Goal: Task Accomplishment & Management: Manage account settings

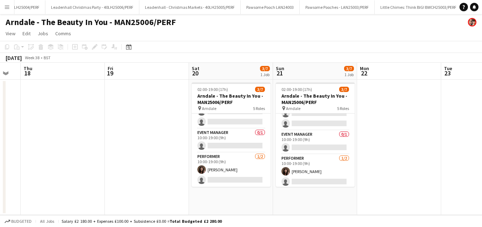
scroll to position [67, 0]
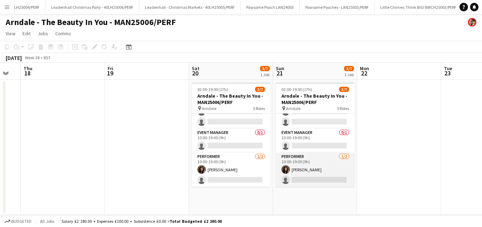
click at [308, 178] on app-card-role "Performer 1/2 10:00-19:00 (9h) Angela Heenan single-neutral-actions" at bounding box center [315, 169] width 79 height 34
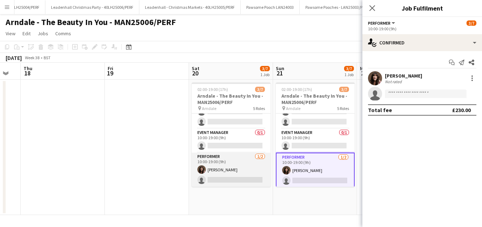
click at [237, 176] on app-card-role "Performer 1/2 10:00-19:00 (9h) Angela Heenan single-neutral-actions" at bounding box center [231, 169] width 79 height 34
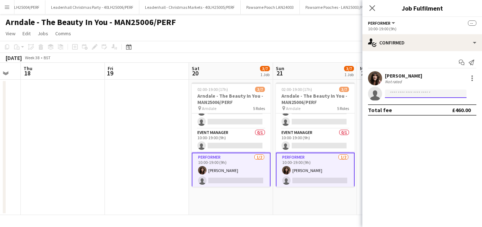
click at [398, 93] on input at bounding box center [426, 93] width 82 height 8
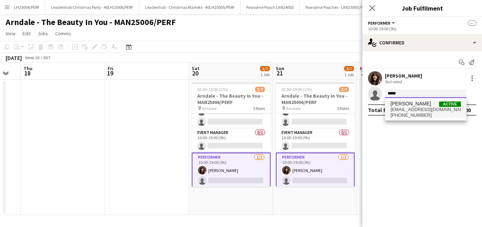
type input "*****"
click at [408, 103] on span "Lydia Williams" at bounding box center [411, 104] width 40 height 6
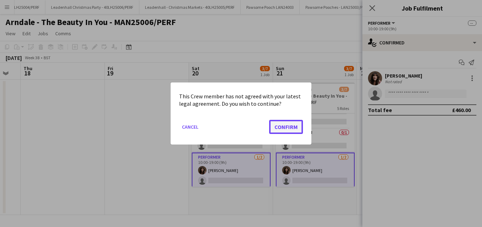
click at [294, 128] on button "Confirm" at bounding box center [286, 127] width 34 height 14
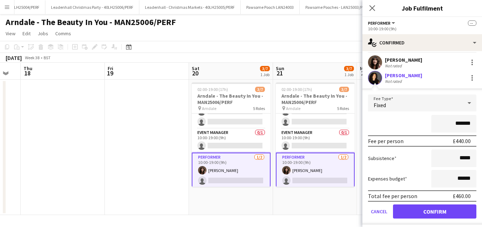
scroll to position [34, 0]
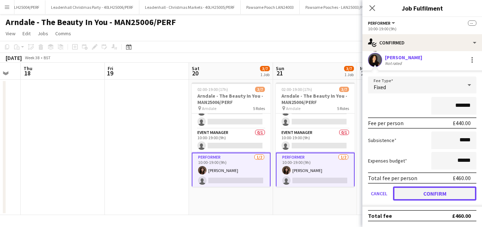
click at [424, 196] on button "Confirm" at bounding box center [434, 193] width 83 height 14
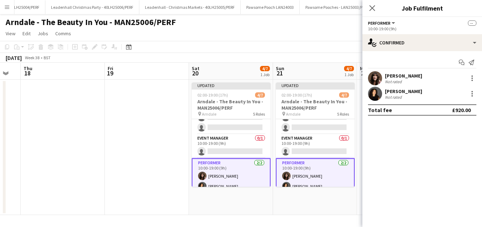
click at [317, 42] on app-toolbar "Copy Paste Paste Command V Paste with crew Command Shift V Paste linked Job Del…" at bounding box center [241, 47] width 482 height 12
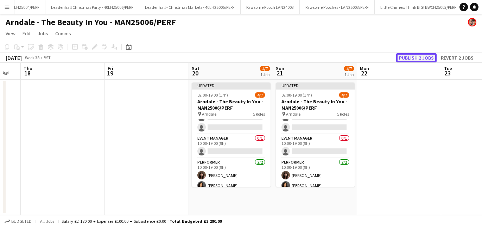
click at [408, 60] on button "Publish 2 jobs" at bounding box center [416, 57] width 40 height 9
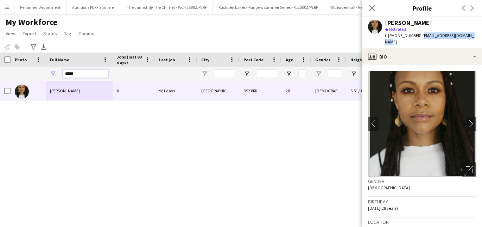
scroll to position [0, 72]
drag, startPoint x: 77, startPoint y: 77, endPoint x: 39, endPoint y: 63, distance: 40.5
click at [39, 63] on div "Workforce Details Crew Attributes Workforce Details Photo" at bounding box center [324, 66] width 648 height 29
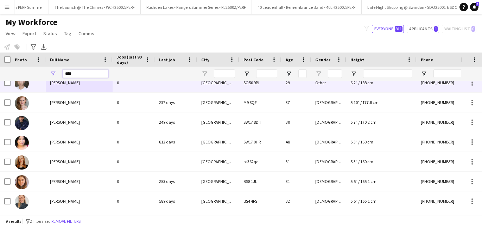
scroll to position [0, 0]
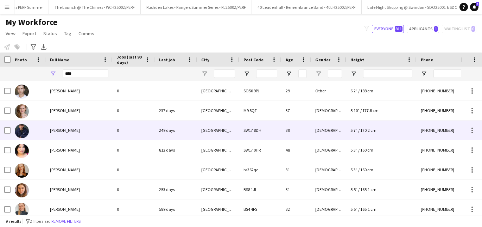
click at [59, 133] on span "Oliver Roy" at bounding box center [65, 129] width 30 height 5
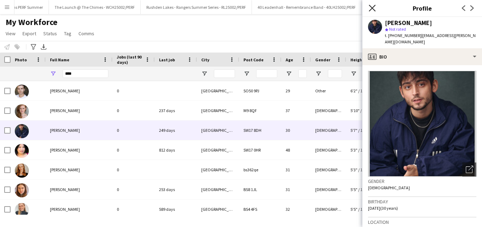
click at [372, 8] on icon at bounding box center [372, 8] width 7 height 7
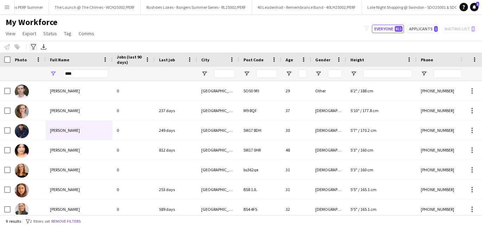
click at [34, 47] on icon "Advanced filters" at bounding box center [34, 47] width 6 height 6
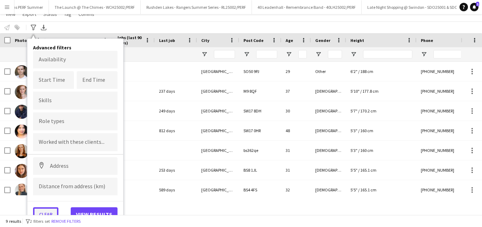
click at [45, 213] on button "Clear" at bounding box center [45, 214] width 25 height 14
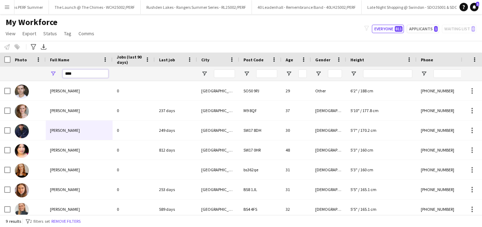
click at [87, 77] on input "****" at bounding box center [86, 73] width 46 height 8
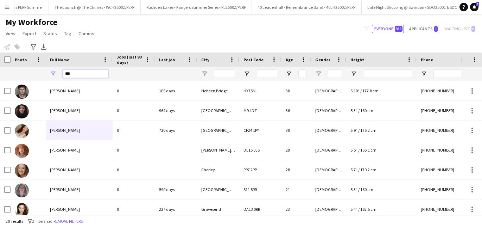
drag, startPoint x: 87, startPoint y: 73, endPoint x: 46, endPoint y: 71, distance: 40.5
click at [46, 71] on div "***" at bounding box center [79, 74] width 67 height 14
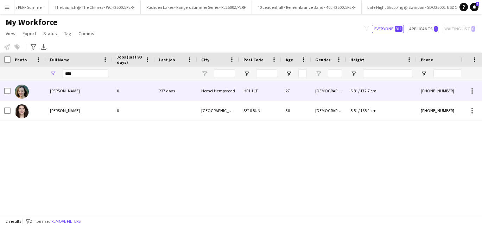
click at [69, 96] on div "Tess Fletcher" at bounding box center [79, 90] width 67 height 19
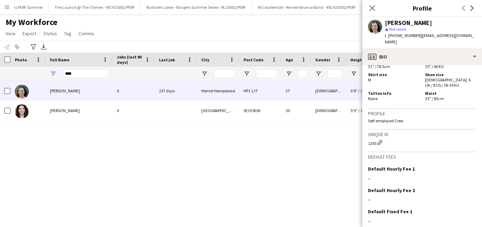
scroll to position [468, 0]
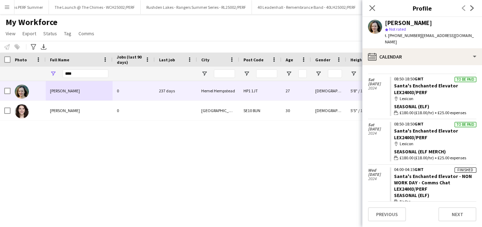
scroll to position [188, 0]
click at [316, 174] on div "Tess Fletcher 0 237 days Hemel Hempstead HP1 1JT 27 Female 5'8" / 172.7 cm +447…" at bounding box center [230, 147] width 461 height 133
click at [372, 8] on icon at bounding box center [372, 8] width 7 height 7
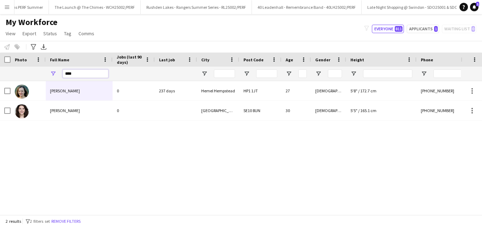
drag, startPoint x: 89, startPoint y: 70, endPoint x: 64, endPoint y: 70, distance: 24.6
click at [64, 70] on input "****" at bounding box center [86, 73] width 46 height 8
drag, startPoint x: 94, startPoint y: 76, endPoint x: 55, endPoint y: 73, distance: 38.5
click at [56, 73] on div "****" at bounding box center [79, 74] width 67 height 14
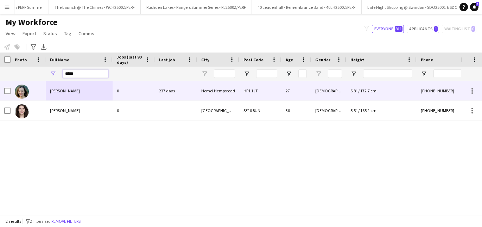
type input "*****"
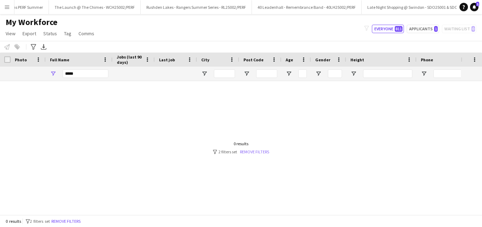
click at [255, 151] on link "Remove filters" at bounding box center [254, 151] width 29 height 5
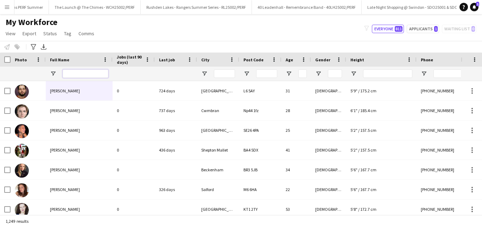
click at [85, 70] on input "Full Name Filter Input" at bounding box center [86, 73] width 46 height 8
type input "***"
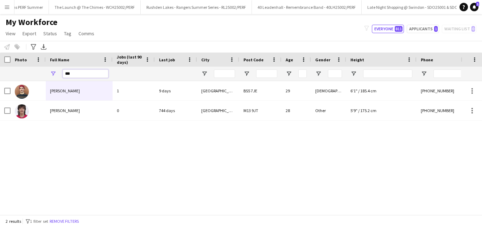
click at [82, 71] on input "***" at bounding box center [86, 73] width 46 height 8
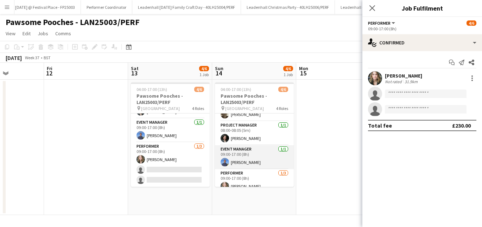
scroll to position [43, 0]
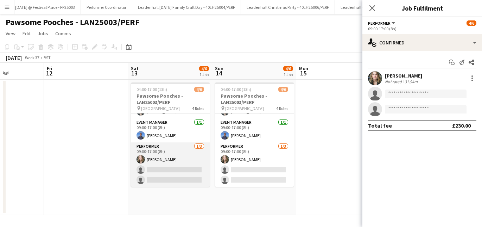
click at [161, 168] on app-card-role "Performer 1/3 09:00-17:00 (8h) Ali Campbell single-neutral-actions single-neutr…" at bounding box center [170, 164] width 79 height 44
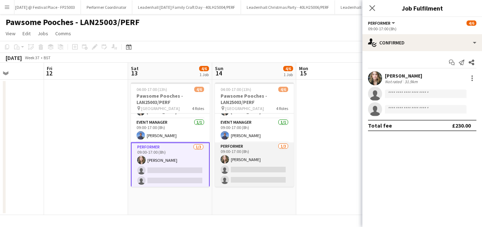
click at [247, 170] on app-card-role "Performer 1/3 09:00-17:00 (8h) Ali Campbell single-neutral-actions single-neutr…" at bounding box center [254, 164] width 79 height 44
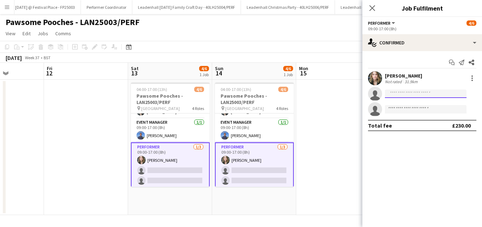
click at [402, 93] on input at bounding box center [426, 93] width 82 height 8
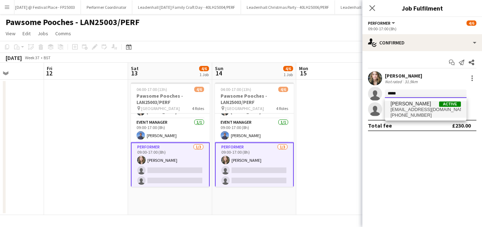
type input "*****"
click at [415, 115] on span "+447816504398" at bounding box center [426, 115] width 70 height 6
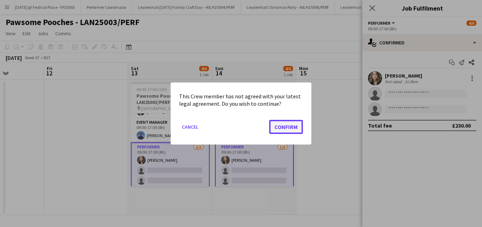
click at [284, 126] on button "Confirm" at bounding box center [286, 127] width 34 height 14
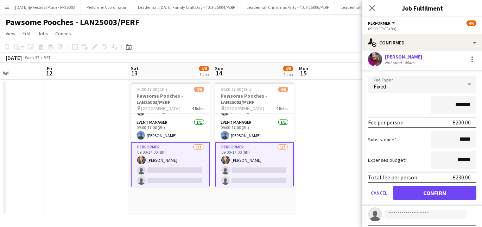
scroll to position [49, 0]
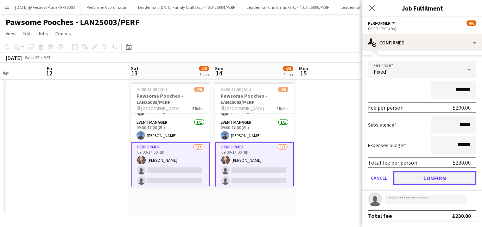
click at [423, 176] on button "Confirm" at bounding box center [434, 178] width 83 height 14
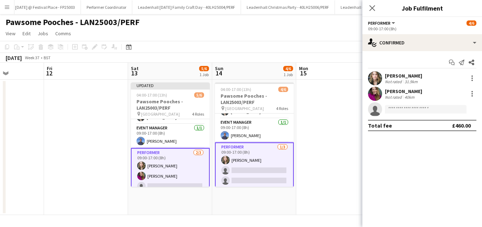
scroll to position [0, 0]
click at [314, 157] on app-date-cell at bounding box center [338, 147] width 84 height 135
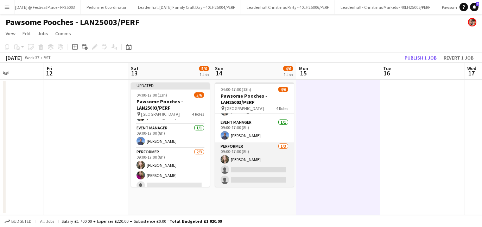
click at [252, 169] on app-card-role "Performer 1/3 09:00-17:00 (8h) Ali Campbell single-neutral-actions single-neutr…" at bounding box center [254, 164] width 79 height 44
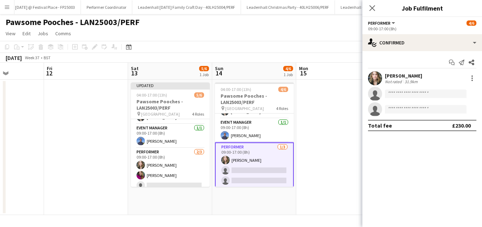
click at [407, 98] on app-invite-slot "single-neutral-actions" at bounding box center [423, 94] width 120 height 14
click at [408, 94] on input at bounding box center [426, 93] width 82 height 8
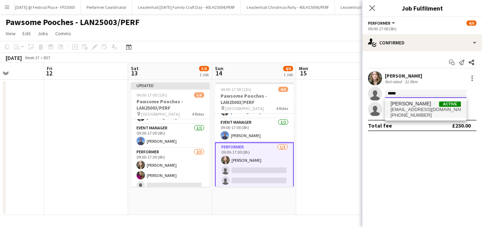
type input "*****"
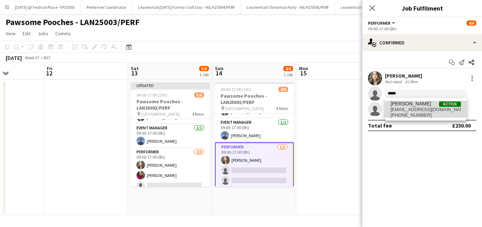
click at [411, 114] on span "+447816504398" at bounding box center [426, 115] width 70 height 6
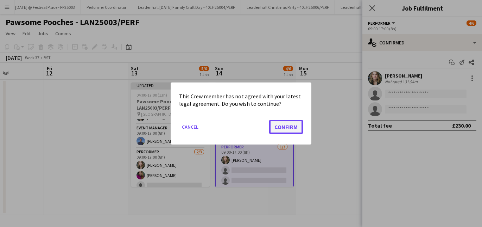
click at [288, 129] on button "Confirm" at bounding box center [286, 127] width 34 height 14
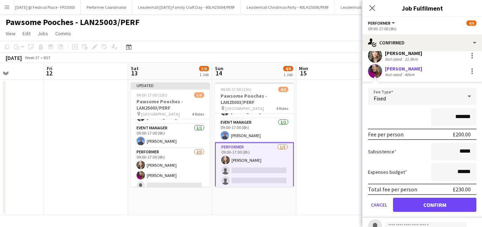
scroll to position [49, 0]
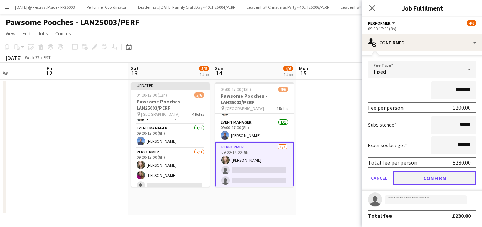
click at [431, 183] on button "Confirm" at bounding box center [434, 178] width 83 height 14
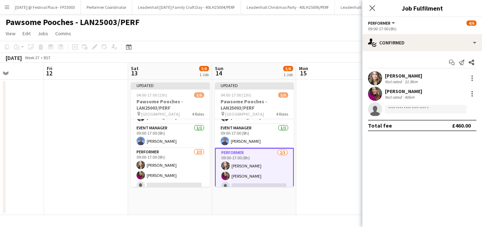
scroll to position [0, 0]
click at [313, 147] on app-date-cell at bounding box center [338, 147] width 84 height 135
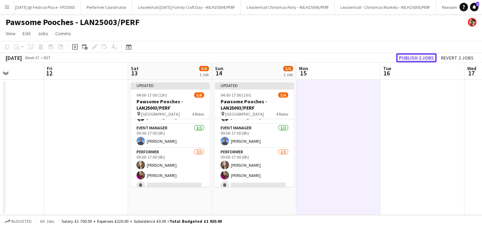
click at [412, 57] on button "Publish 2 jobs" at bounding box center [416, 57] width 40 height 9
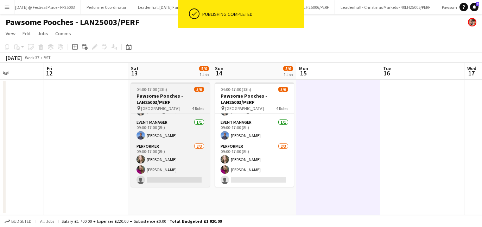
click at [192, 105] on h3 "Pawsome Pooches - LAN25003/PERF" at bounding box center [170, 99] width 79 height 13
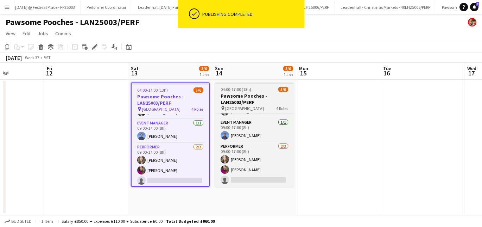
click at [252, 98] on h3 "Pawsome Pooches - LAN25003/PERF" at bounding box center [254, 99] width 79 height 13
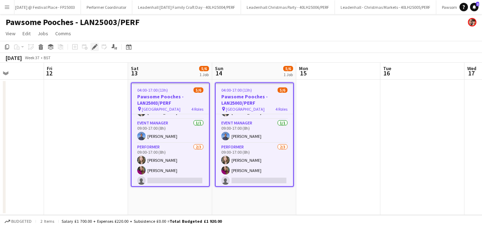
click at [93, 44] on icon "Edit" at bounding box center [95, 47] width 6 height 6
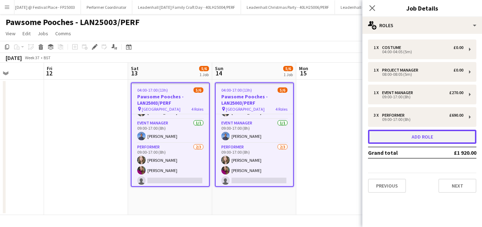
click at [395, 134] on button "Add role" at bounding box center [422, 137] width 108 height 14
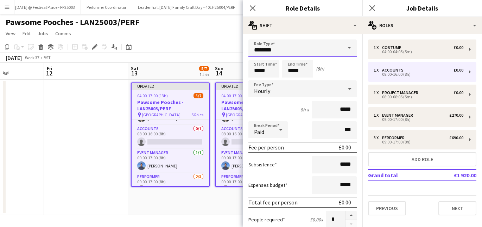
click at [316, 50] on input "********" at bounding box center [302, 48] width 108 height 18
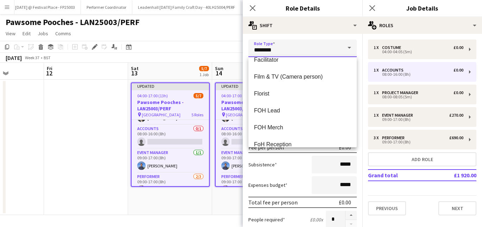
scroll to position [486, 0]
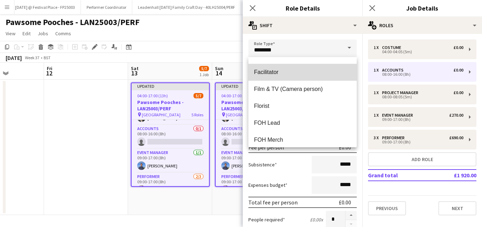
click at [272, 68] on mat-option "Facilitator" at bounding box center [302, 72] width 108 height 17
type input "**********"
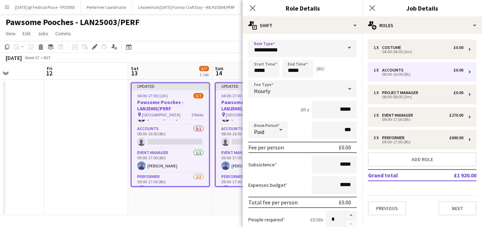
click at [290, 88] on div "Hourly" at bounding box center [295, 88] width 94 height 17
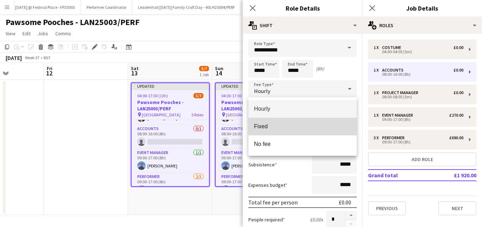
click at [283, 121] on mat-option "Fixed" at bounding box center [302, 127] width 108 height 18
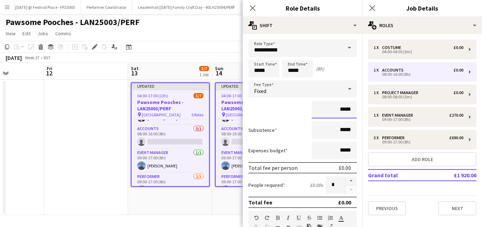
click at [342, 109] on input "*****" at bounding box center [334, 110] width 45 height 18
type input "*******"
click at [340, 150] on input "*****" at bounding box center [334, 150] width 45 height 18
type input "******"
click at [314, 134] on input "*****" at bounding box center [334, 130] width 45 height 18
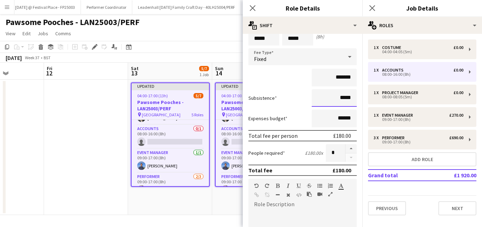
scroll to position [34, 0]
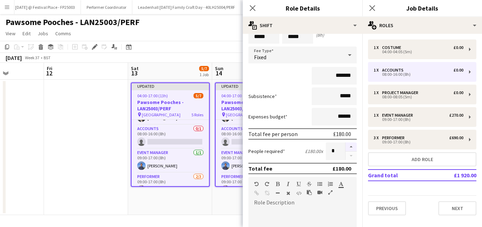
click at [351, 145] on button "button" at bounding box center [351, 146] width 11 height 9
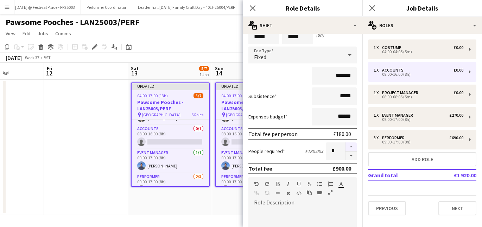
type input "*"
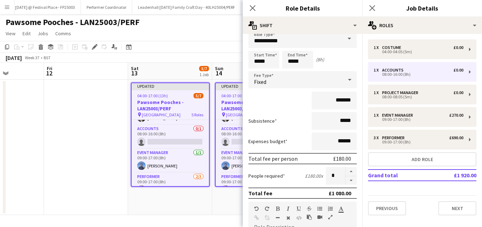
scroll to position [11, 0]
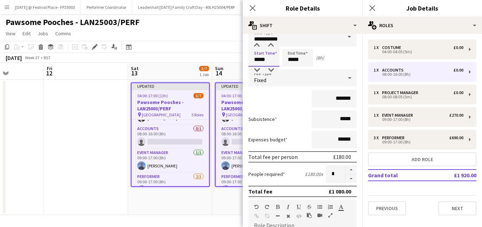
click at [259, 58] on input "*****" at bounding box center [263, 58] width 31 height 18
type input "*****"
click at [292, 59] on input "*****" at bounding box center [297, 58] width 31 height 18
type input "*****"
click at [286, 106] on div "*******" at bounding box center [302, 99] width 108 height 18
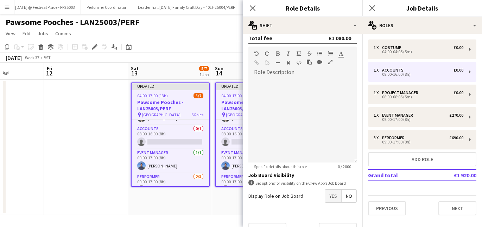
scroll to position [179, 0]
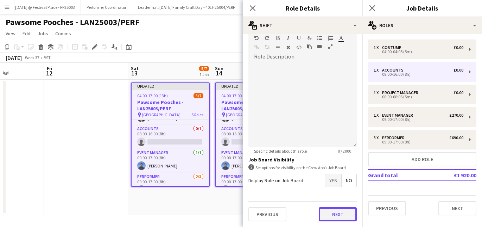
click at [339, 210] on button "Next" at bounding box center [338, 214] width 38 height 14
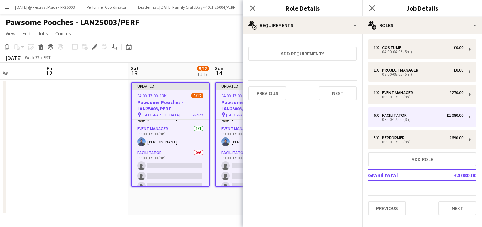
click at [230, 204] on app-date-cell "Updated 04:00-17:00 (13h) 5/12 Pawsome Pooches - LAN25003/PERF pin Clarks Villa…" at bounding box center [254, 147] width 84 height 135
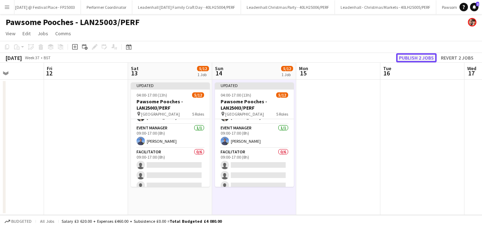
click at [423, 56] on button "Publish 2 jobs" at bounding box center [416, 57] width 40 height 9
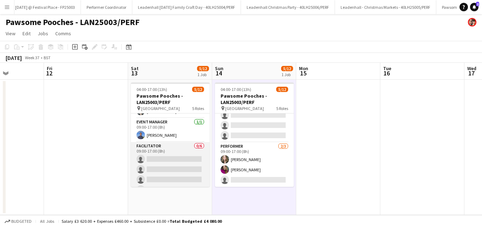
scroll to position [25, 0]
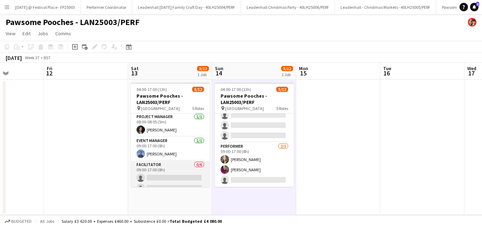
click at [158, 168] on app-card-role "Facilitator 0/6 09:00-17:00 (8h) single-neutral-actions single-neutral-actions …" at bounding box center [170, 197] width 79 height 75
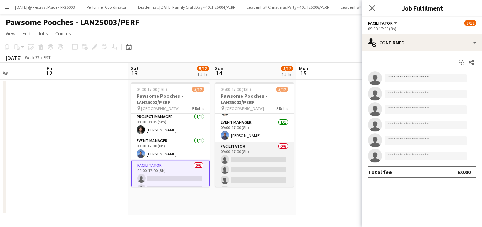
scroll to position [45, 0]
click at [252, 146] on app-card-role "Facilitator 0/6 09:00-17:00 (8h) single-neutral-actions single-neutral-actions …" at bounding box center [254, 177] width 79 height 75
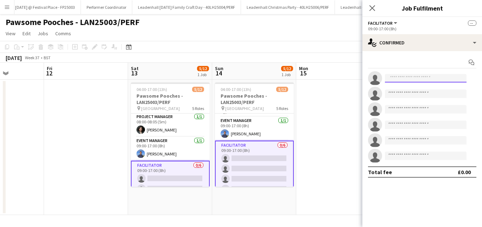
click at [403, 77] on input at bounding box center [426, 78] width 82 height 8
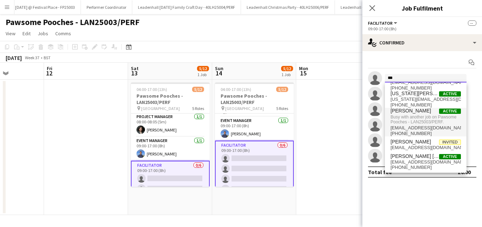
scroll to position [0, 0]
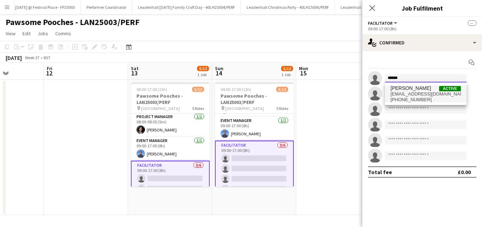
type input "******"
click at [401, 90] on span "Ali Taheri" at bounding box center [411, 88] width 40 height 6
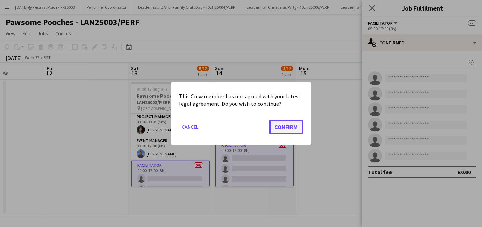
click at [293, 128] on button "Confirm" at bounding box center [286, 127] width 34 height 14
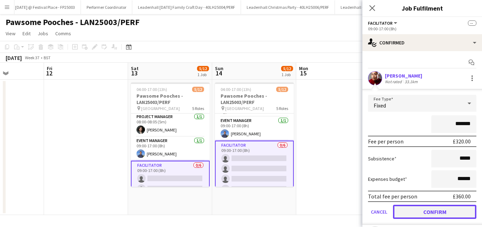
click at [455, 210] on button "Confirm" at bounding box center [434, 211] width 83 height 14
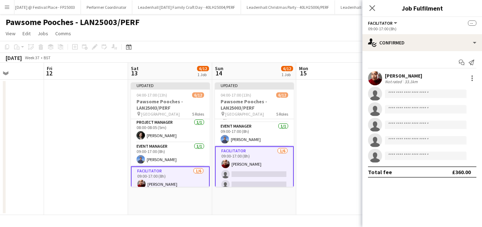
click at [338, 91] on app-date-cell at bounding box center [338, 147] width 84 height 135
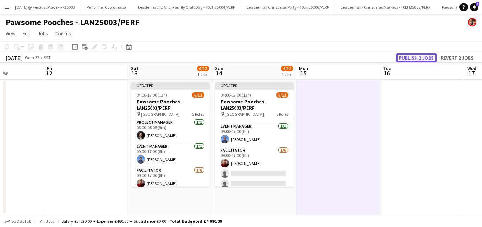
click at [418, 59] on button "Publish 2 jobs" at bounding box center [416, 57] width 40 height 9
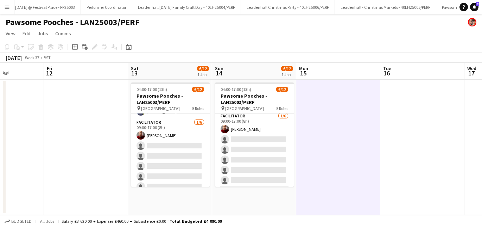
scroll to position [109, 0]
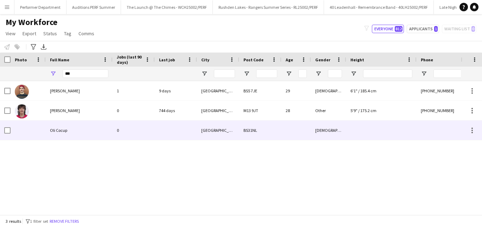
click at [58, 130] on span "Oli Cocup" at bounding box center [58, 129] width 17 height 5
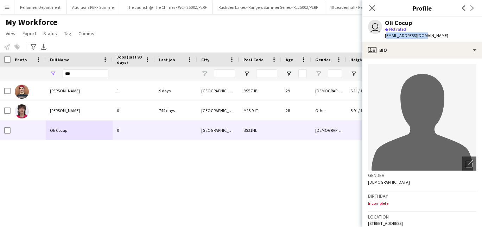
drag, startPoint x: 423, startPoint y: 34, endPoint x: 383, endPoint y: 38, distance: 39.9
click at [383, 38] on div "user Oli Cocup star Not rated [EMAIL_ADDRESS][DOMAIN_NAME]" at bounding box center [409, 29] width 92 height 25
copy span "[EMAIL_ADDRESS][DOMAIN_NAME]"
drag, startPoint x: 78, startPoint y: 73, endPoint x: 60, endPoint y: 73, distance: 18.3
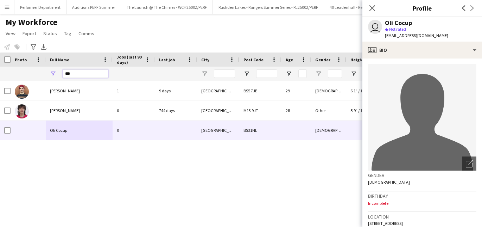
click at [60, 73] on div "***" at bounding box center [79, 74] width 67 height 14
type input "*****"
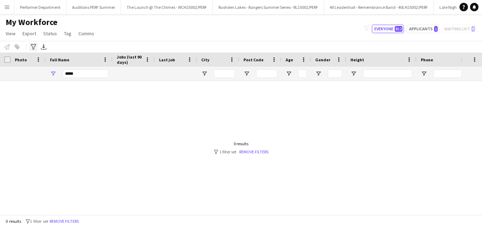
click at [36, 45] on icon "Advanced filters" at bounding box center [34, 47] width 6 height 6
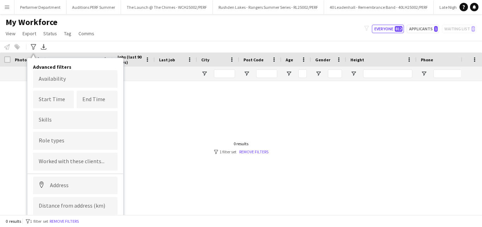
click at [186, 110] on div at bounding box center [230, 147] width 461 height 133
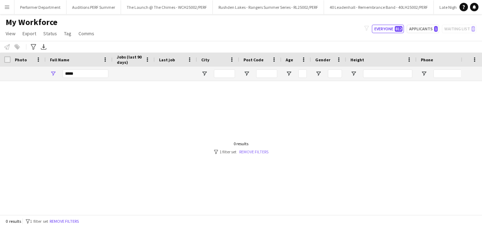
click at [254, 152] on link "Remove filters" at bounding box center [253, 151] width 29 height 5
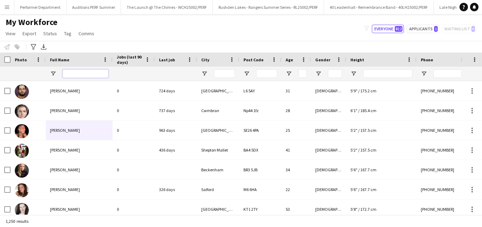
click at [74, 74] on input "Full Name Filter Input" at bounding box center [86, 73] width 46 height 8
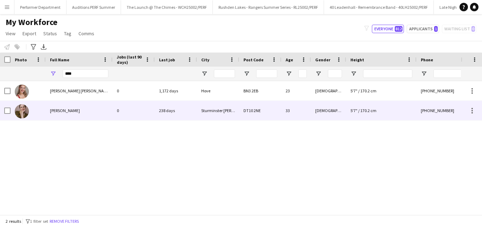
click at [65, 109] on span "[PERSON_NAME]" at bounding box center [65, 110] width 30 height 5
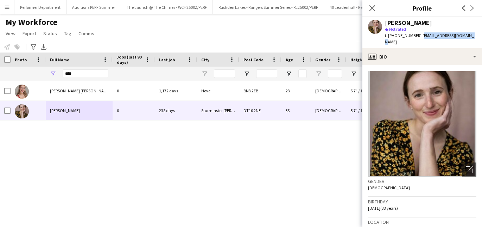
drag, startPoint x: 420, startPoint y: 36, endPoint x: 477, endPoint y: 37, distance: 56.3
click at [477, 37] on app-profile-header "[PERSON_NAME] star Not rated t. [PHONE_NUMBER] | [EMAIL_ADDRESS][DOMAIN_NAME]" at bounding box center [423, 32] width 120 height 31
copy span "[EMAIL_ADDRESS][DOMAIN_NAME]"
drag, startPoint x: 100, startPoint y: 77, endPoint x: 58, endPoint y: 77, distance: 41.9
click at [58, 77] on div "****" at bounding box center [79, 74] width 67 height 14
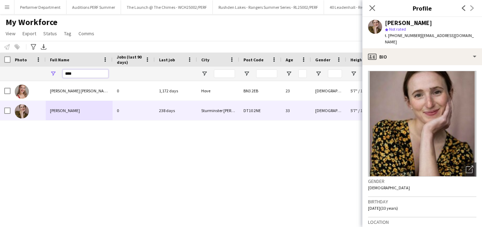
drag, startPoint x: 86, startPoint y: 74, endPoint x: 56, endPoint y: 68, distance: 30.6
click at [56, 68] on div "****" at bounding box center [79, 74] width 67 height 14
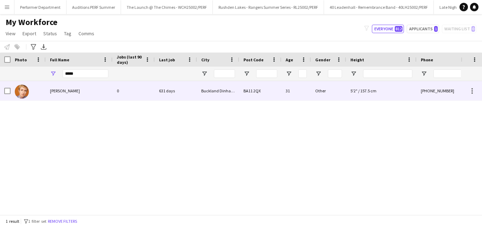
click at [74, 91] on span "Alexandra Ricou" at bounding box center [65, 90] width 30 height 5
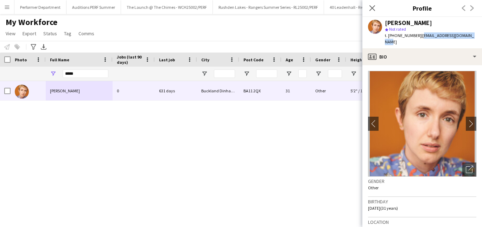
drag, startPoint x: 418, startPoint y: 36, endPoint x: 473, endPoint y: 36, distance: 54.9
click at [473, 36] on div "Alexandra Ricou star Not rated t. +447840269363 | alexandrahricou@gmail.com" at bounding box center [423, 32] width 120 height 31
copy span "alexandrahricou@gmail.com"
drag, startPoint x: 88, startPoint y: 74, endPoint x: 28, endPoint y: 74, distance: 60.2
click at [28, 74] on div "*****" at bounding box center [324, 74] width 648 height 14
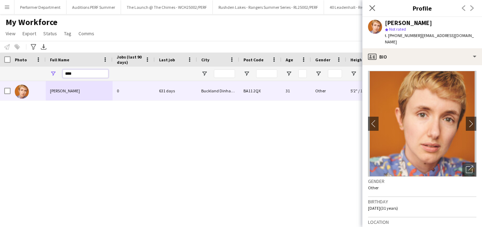
type input "****"
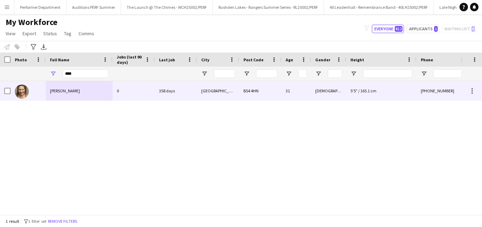
click at [55, 93] on div "Eleanor Pead" at bounding box center [79, 90] width 67 height 19
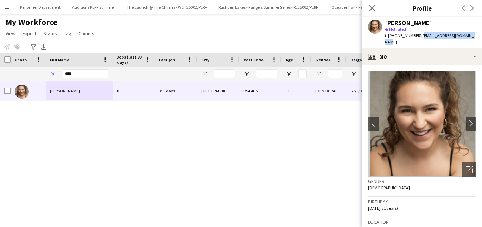
drag, startPoint x: 419, startPoint y: 36, endPoint x: 473, endPoint y: 35, distance: 54.2
click at [473, 35] on div "Eleanor Pead star Not rated t. +447980160387 | eleanorpead@hotmail.co.uk" at bounding box center [423, 32] width 120 height 31
copy span "eleanorpead@hotmail.co.uk"
click at [367, 10] on app-icon "Close pop-in" at bounding box center [372, 8] width 10 height 10
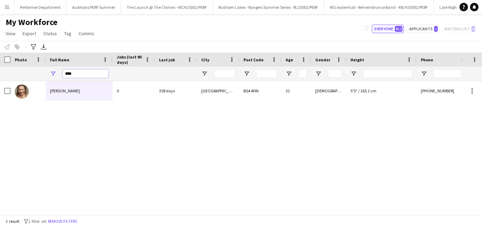
drag, startPoint x: 80, startPoint y: 73, endPoint x: 47, endPoint y: 70, distance: 33.6
click at [47, 70] on div "****" at bounding box center [79, 74] width 67 height 14
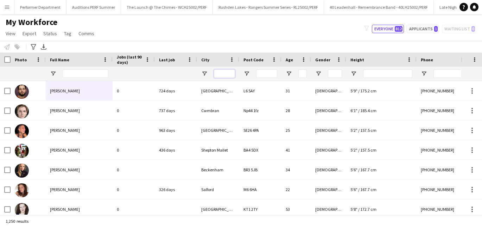
click at [226, 75] on input "City Filter Input" at bounding box center [224, 73] width 21 height 8
click at [38, 49] on app-workforce-advanced-filters "Advanced filters Advanced filters Availability Start Time End Time Skills Role …" at bounding box center [34, 47] width 10 height 8
click at [33, 45] on icon "Advanced filters" at bounding box center [34, 47] width 6 height 6
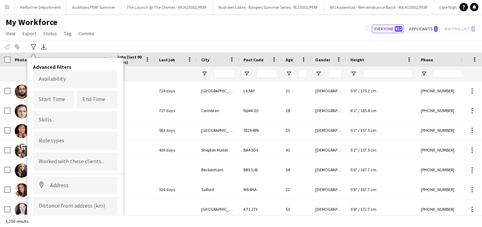
scroll to position [19, 0]
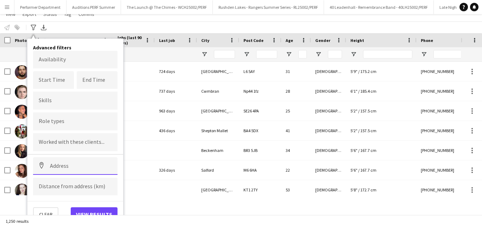
click at [64, 163] on input at bounding box center [75, 166] width 84 height 18
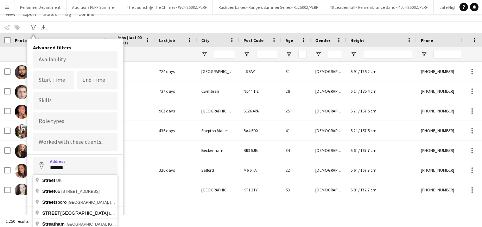
type input "**********"
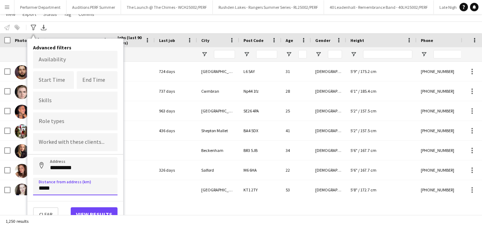
type input "*****"
click at [100, 210] on button "View results" at bounding box center [94, 214] width 47 height 14
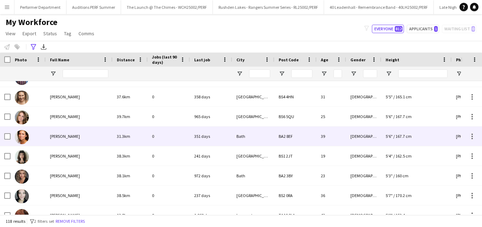
scroll to position [0, 0]
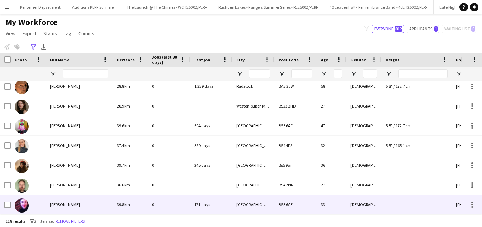
click at [58, 206] on span "Tanya Wolf" at bounding box center [65, 204] width 30 height 5
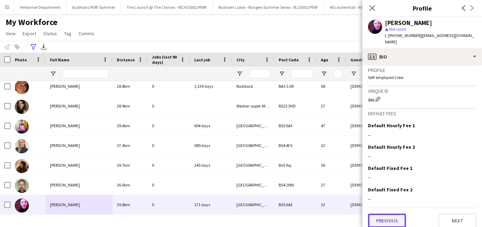
click at [383, 215] on button "Previous" at bounding box center [387, 220] width 38 height 14
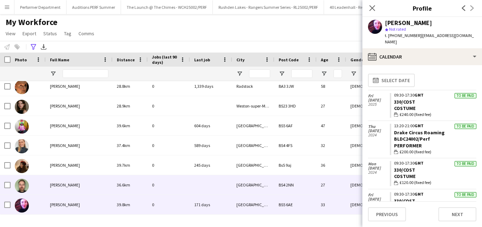
click at [56, 187] on div "Stan Elliott" at bounding box center [79, 184] width 67 height 19
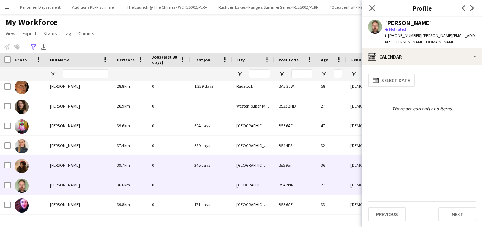
click at [64, 169] on div "Sophie Greenwood" at bounding box center [79, 164] width 67 height 19
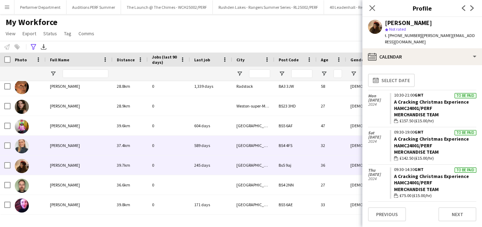
click at [61, 141] on div "Olivia Benton" at bounding box center [79, 145] width 67 height 19
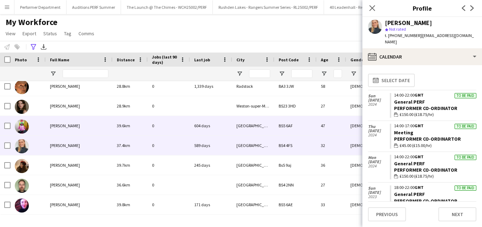
click at [69, 126] on span "Michelle Roche" at bounding box center [65, 125] width 30 height 5
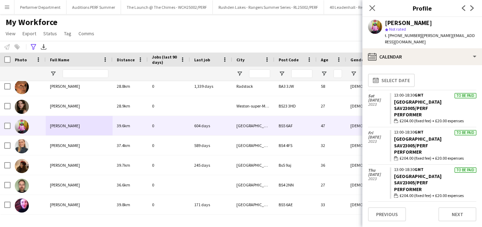
click at [399, 24] on div "Michelle Roche" at bounding box center [408, 23] width 47 height 6
click at [368, 25] on app-user-avatar at bounding box center [375, 27] width 14 height 14
click at [374, 26] on app-user-avatar at bounding box center [375, 27] width 14 height 14
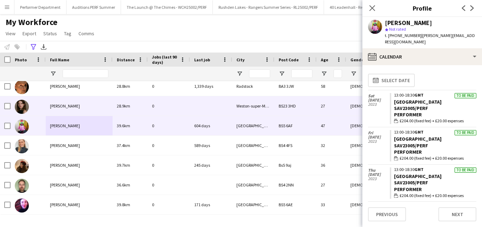
click at [64, 102] on div "Mia Borthwick" at bounding box center [79, 105] width 67 height 19
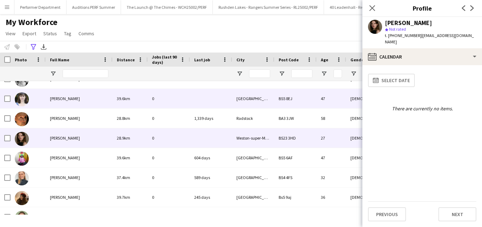
scroll to position [2154, 0]
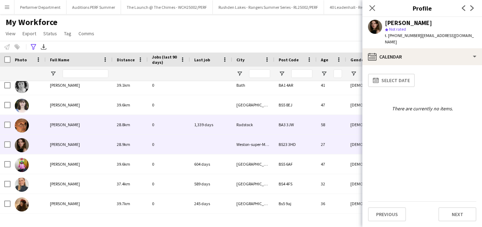
click at [58, 122] on span "Mark Bishop" at bounding box center [65, 124] width 30 height 5
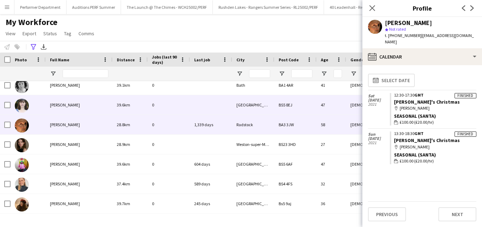
click at [60, 103] on span "Kirsty Cox" at bounding box center [65, 104] width 30 height 5
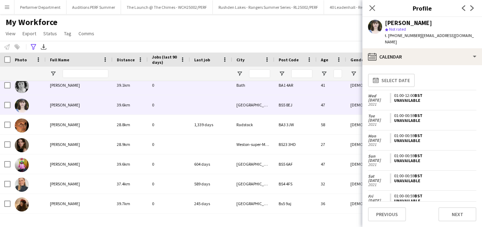
click at [65, 90] on div "Kim Heron" at bounding box center [79, 84] width 67 height 19
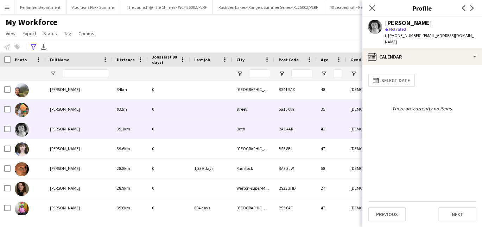
scroll to position [2105, 0]
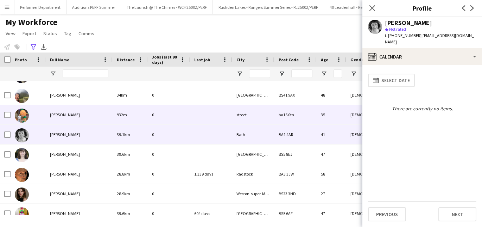
click at [68, 121] on div "joseph haskell" at bounding box center [79, 114] width 67 height 19
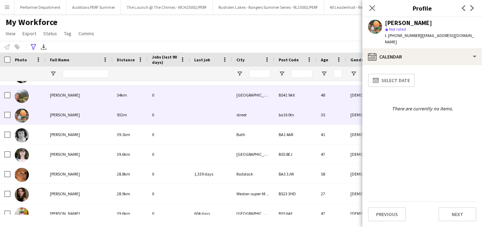
click at [66, 92] on div "Jo Payne" at bounding box center [79, 94] width 67 height 19
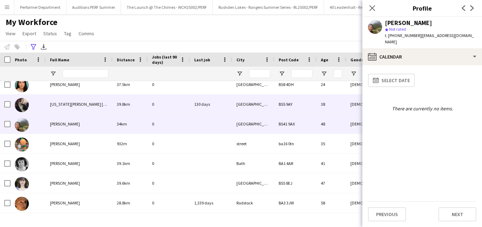
scroll to position [2072, 0]
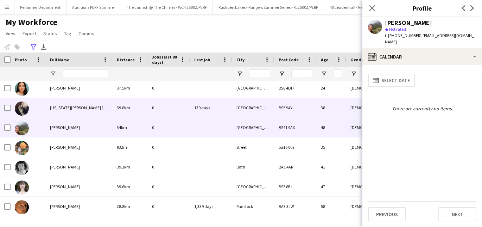
click at [64, 102] on div "Georgia Quilty Kent" at bounding box center [79, 107] width 67 height 19
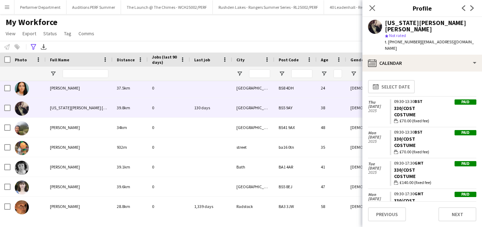
click at [67, 89] on span "Eve McRoberts" at bounding box center [65, 87] width 30 height 5
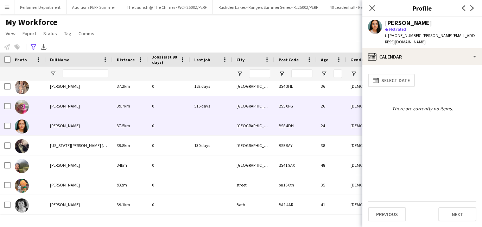
scroll to position [2033, 0]
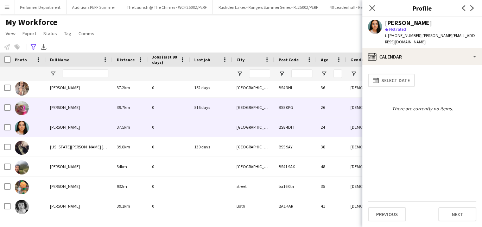
click at [69, 107] on span "Ellie stephens" at bounding box center [65, 107] width 30 height 5
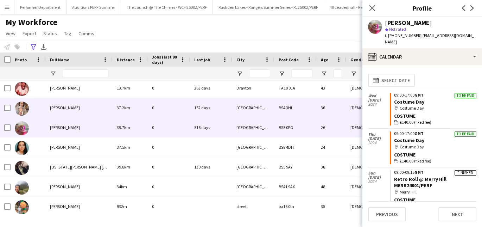
scroll to position [2012, 0]
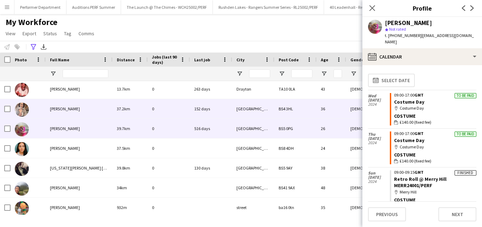
click at [68, 107] on span "Elle Roberts" at bounding box center [65, 108] width 30 height 5
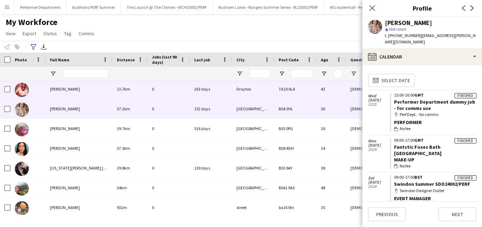
click at [65, 89] on span "Eli Burton" at bounding box center [65, 88] width 30 height 5
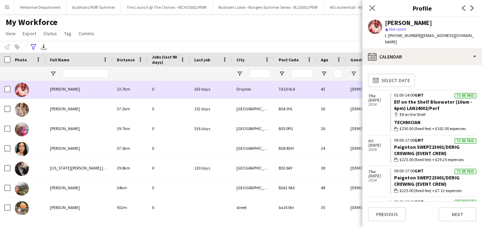
scroll to position [1997, 0]
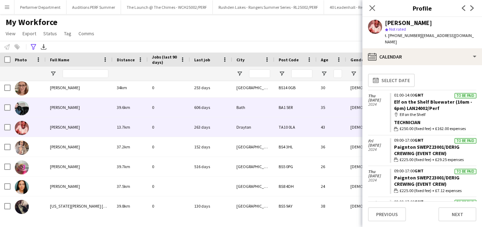
click at [65, 108] on span "Edward Ashby" at bounding box center [65, 107] width 30 height 5
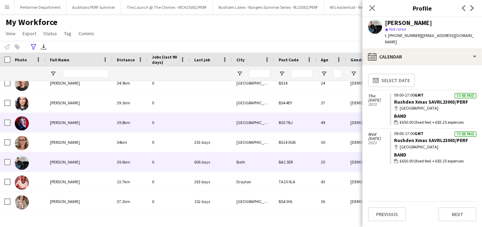
click at [63, 130] on div "Angie Belcher" at bounding box center [79, 122] width 67 height 19
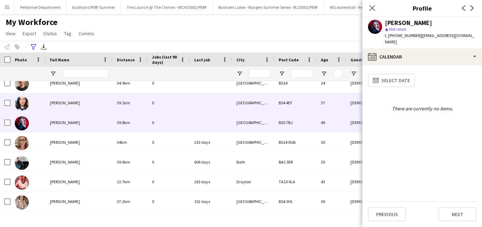
click at [68, 103] on span "Francesca Bath" at bounding box center [65, 102] width 30 height 5
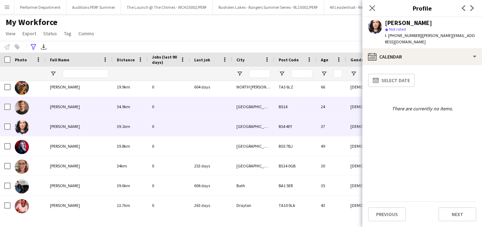
click at [60, 111] on div "Tobias Frost" at bounding box center [79, 106] width 67 height 19
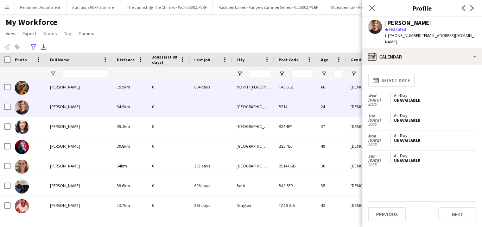
click at [69, 90] on div "Tim Hill" at bounding box center [79, 86] width 67 height 19
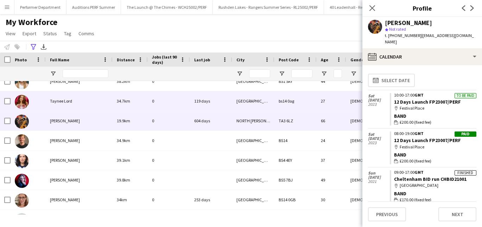
click at [63, 108] on div "Taynee Lord" at bounding box center [79, 100] width 67 height 19
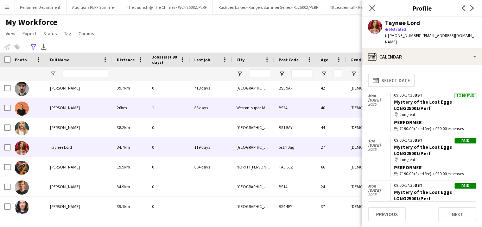
click at [63, 108] on span "Stephanie Cowton" at bounding box center [65, 107] width 30 height 5
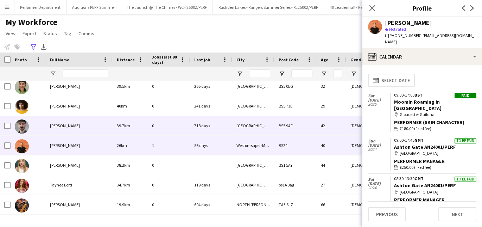
click at [58, 125] on span "Simon Palmer" at bounding box center [65, 125] width 30 height 5
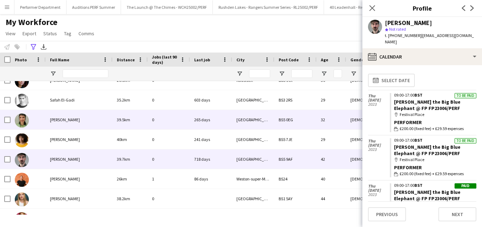
click at [59, 121] on span "Saskia Rance" at bounding box center [65, 119] width 30 height 5
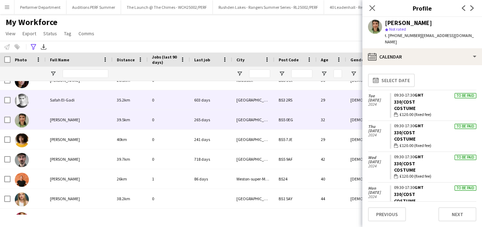
click at [70, 101] on span "Safah El-Gadi" at bounding box center [62, 99] width 25 height 5
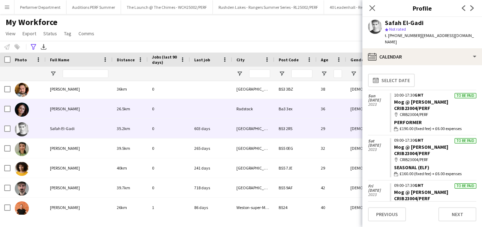
click at [66, 105] on div "Rosie Simmonds" at bounding box center [79, 108] width 67 height 19
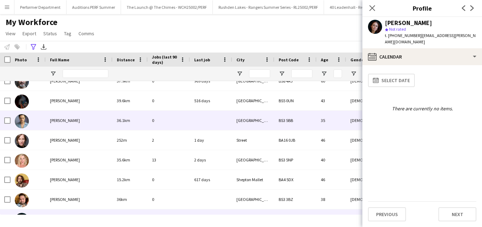
click at [65, 118] on span "Rachael Cummins" at bounding box center [65, 120] width 30 height 5
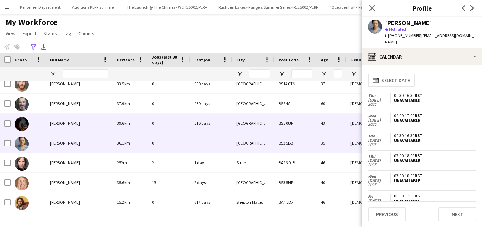
click at [64, 119] on div "Polly Simon" at bounding box center [79, 122] width 67 height 19
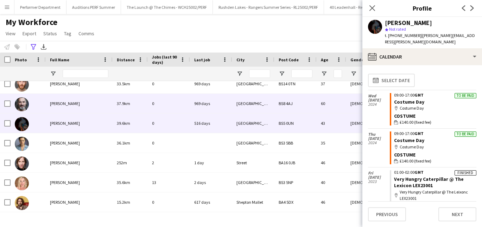
click at [65, 105] on span "Paul Simcox" at bounding box center [65, 103] width 30 height 5
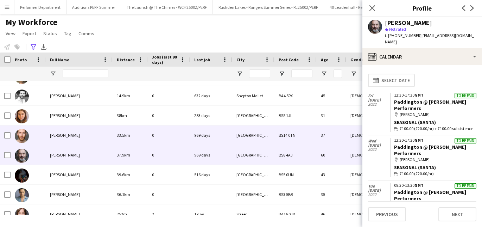
click at [65, 142] on div "Paul Lawless" at bounding box center [79, 134] width 67 height 19
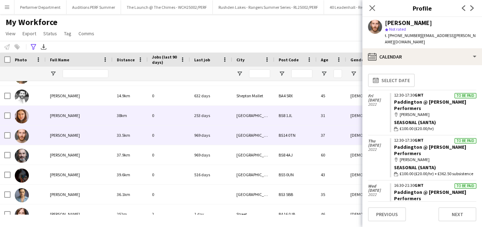
click at [65, 113] on span "Olivia Wylde" at bounding box center [65, 115] width 30 height 5
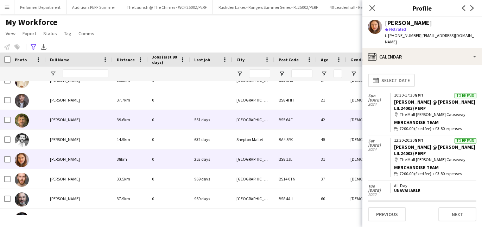
click at [63, 120] on span "Nick Hallett" at bounding box center [65, 119] width 30 height 5
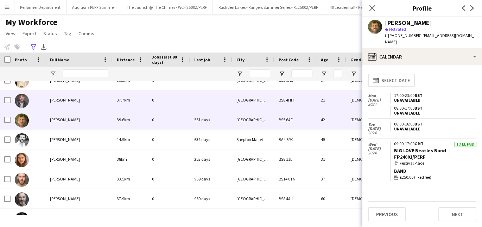
click at [64, 103] on div "Nathan hollis" at bounding box center [79, 99] width 67 height 19
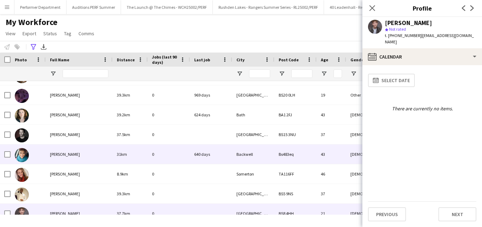
click at [64, 153] on span "Michelle Savage" at bounding box center [65, 153] width 30 height 5
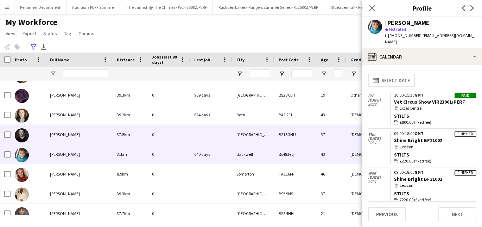
click at [70, 134] on span "Meredith Colchester" at bounding box center [65, 134] width 30 height 5
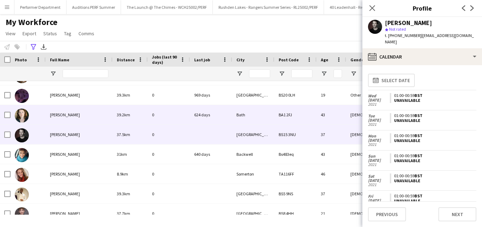
click at [73, 116] on span "Megan Brooks" at bounding box center [65, 114] width 30 height 5
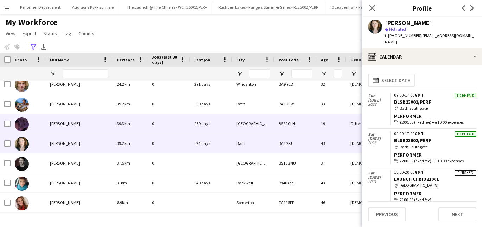
click at [67, 128] on div "Maya Matthews" at bounding box center [79, 123] width 67 height 19
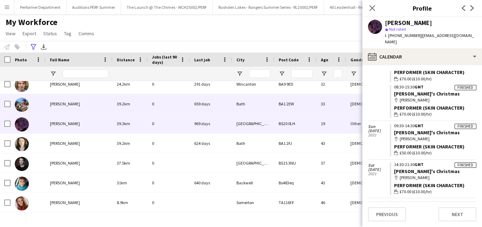
click at [68, 102] on span "Max Peters" at bounding box center [65, 103] width 30 height 5
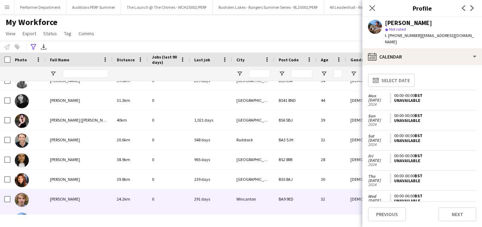
click at [61, 202] on div "Matthew Salmon" at bounding box center [79, 198] width 67 height 19
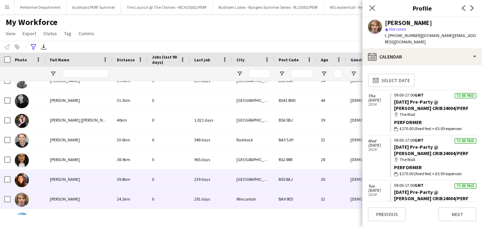
click at [65, 179] on span "Maria Arvanitaki" at bounding box center [65, 178] width 30 height 5
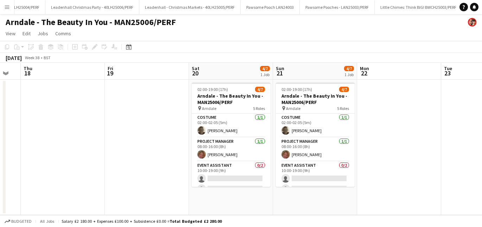
click at [6, 4] on app-icon "Menu" at bounding box center [7, 7] width 6 height 6
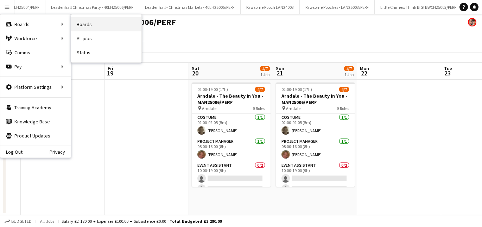
click at [77, 24] on link "Boards" at bounding box center [106, 24] width 70 height 14
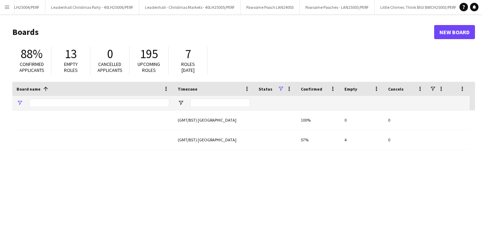
type input "*******"
